Goal: Transaction & Acquisition: Purchase product/service

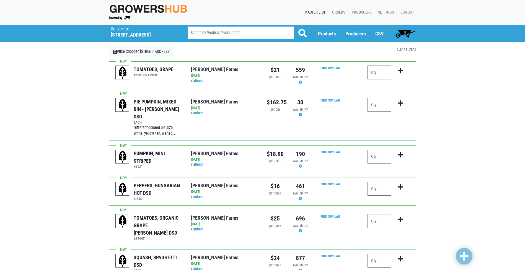
click at [379, 74] on input "number" at bounding box center [380, 73] width 24 height 14
type input "1"
click at [400, 70] on icon "submit" at bounding box center [400, 71] width 5 height 6
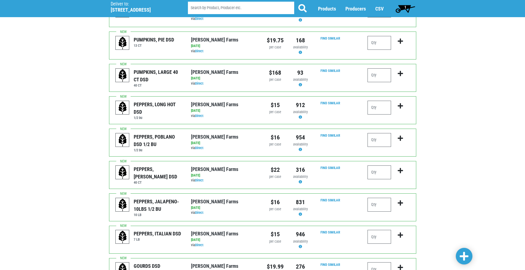
scroll to position [470, 0]
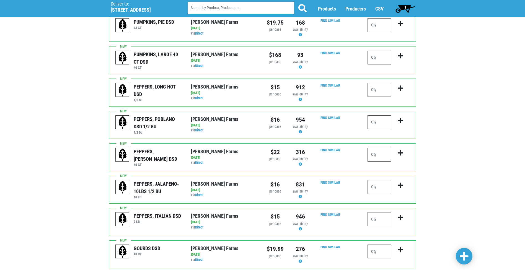
click at [372, 148] on input "number" at bounding box center [380, 155] width 24 height 14
type input "3"
click at [400, 150] on icon "submit" at bounding box center [400, 153] width 5 height 6
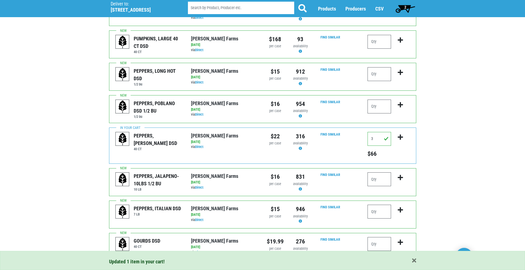
scroll to position [498, 0]
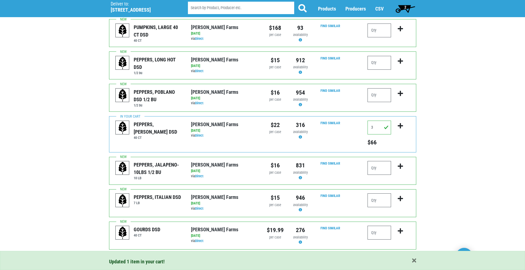
click at [138, 257] on link "2" at bounding box center [138, 262] width 9 height 10
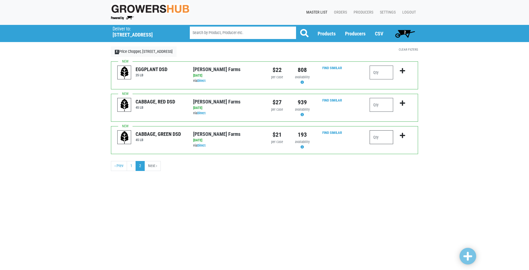
click at [377, 137] on input "number" at bounding box center [382, 137] width 24 height 14
type input "2"
click at [403, 135] on icon "submit" at bounding box center [402, 136] width 5 height 6
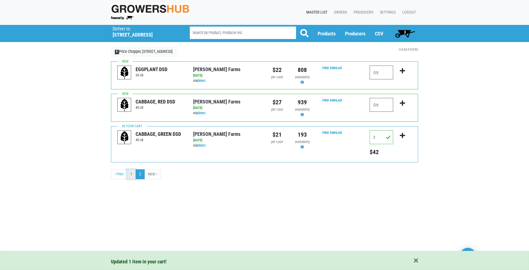
click at [129, 174] on link "1" at bounding box center [131, 174] width 9 height 10
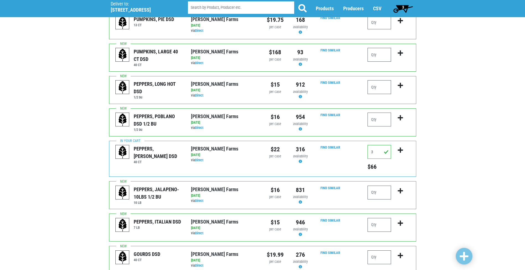
scroll to position [498, 0]
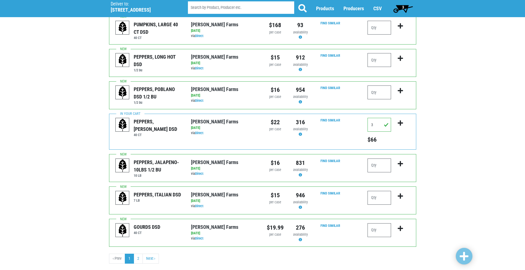
click at [405, 9] on span "3" at bounding box center [403, 8] width 25 height 11
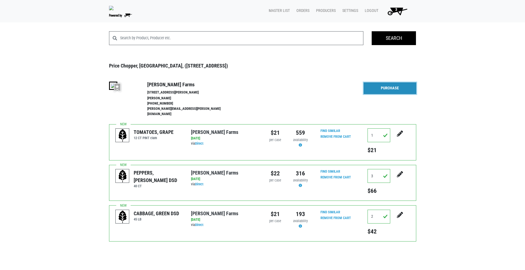
click at [394, 91] on link "Purchase" at bounding box center [390, 88] width 53 height 12
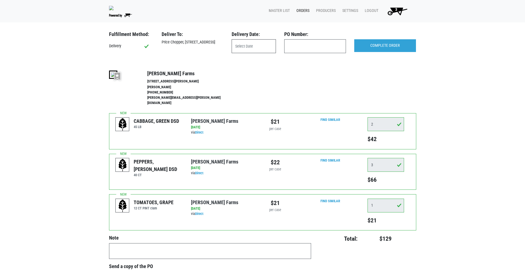
click at [246, 48] on input "text" at bounding box center [254, 46] width 44 height 14
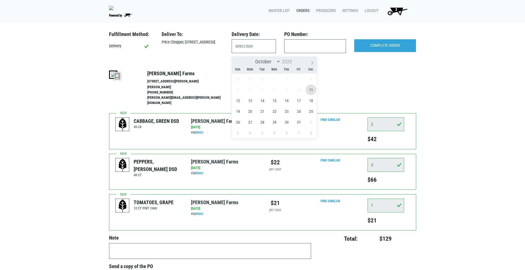
click at [310, 87] on span "11" at bounding box center [311, 89] width 11 height 11
type input "2025-10-11"
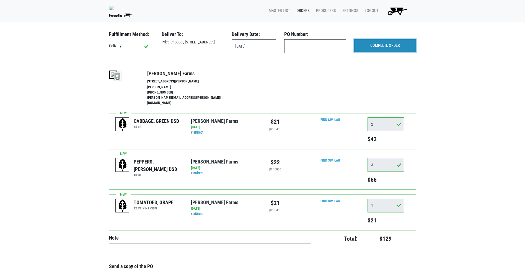
click at [390, 45] on input "COMPLETE ORDER" at bounding box center [385, 45] width 62 height 13
